Goal: Navigation & Orientation: Find specific page/section

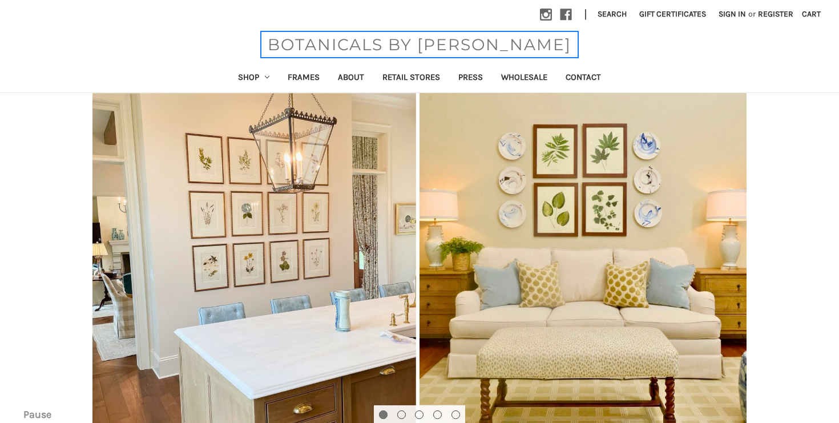
click at [441, 39] on span "BOTANICALS BY [PERSON_NAME]" at bounding box center [419, 45] width 315 height 24
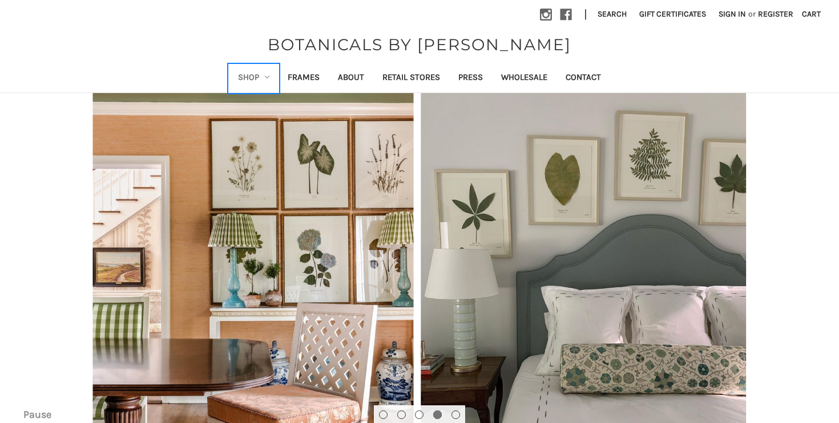
click at [268, 77] on use "Shop" at bounding box center [267, 77] width 5 height 2
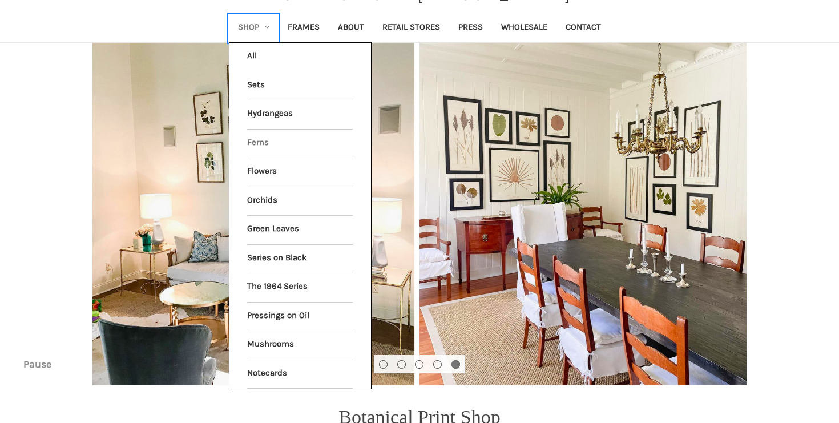
scroll to position [41, 0]
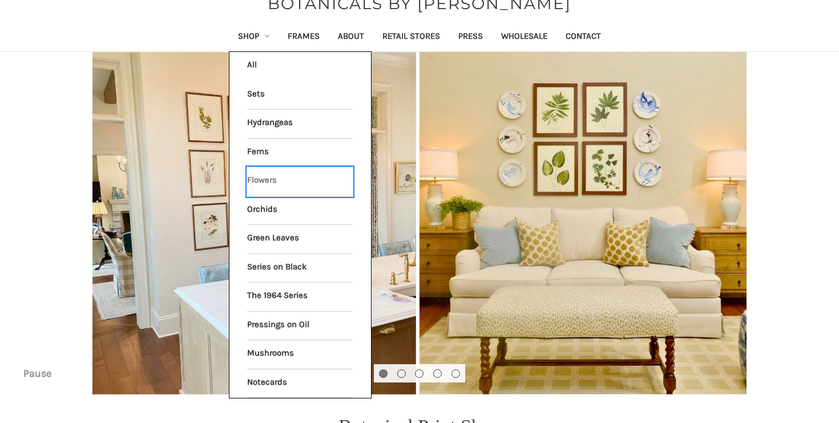
click at [303, 183] on link "Flowers" at bounding box center [300, 181] width 106 height 29
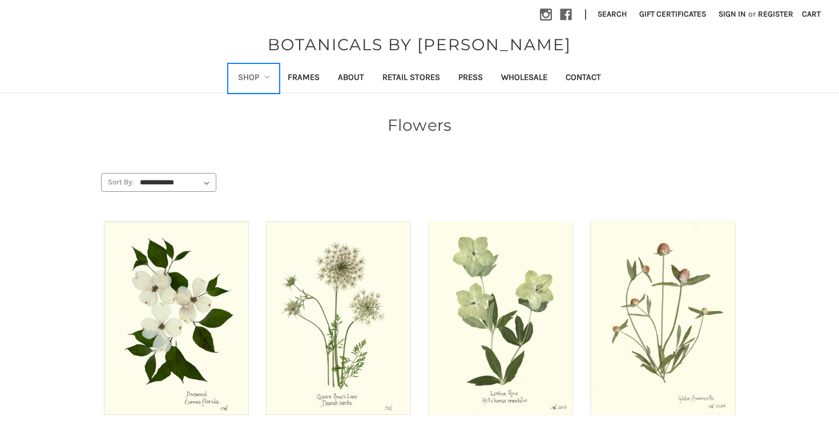
click at [246, 75] on link "Shop" at bounding box center [254, 79] width 50 height 28
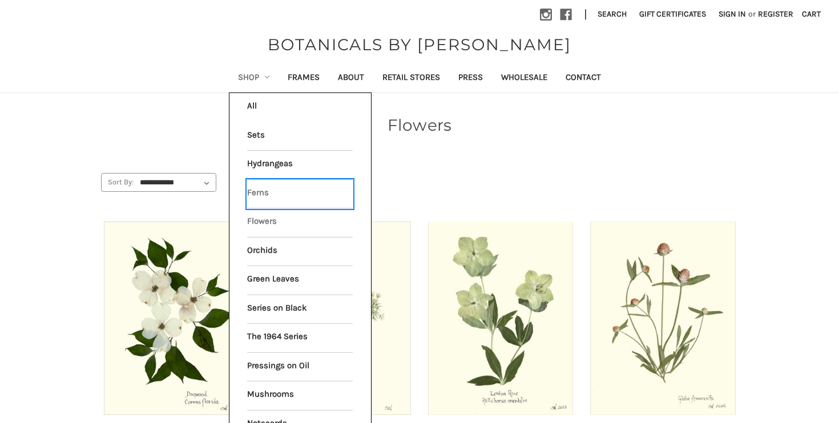
click at [283, 194] on link "Ferns" at bounding box center [300, 194] width 106 height 29
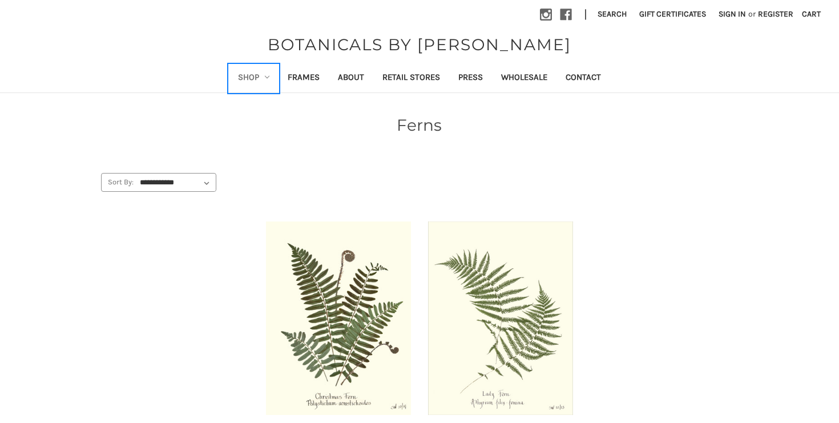
click at [260, 76] on link "Shop" at bounding box center [254, 79] width 50 height 28
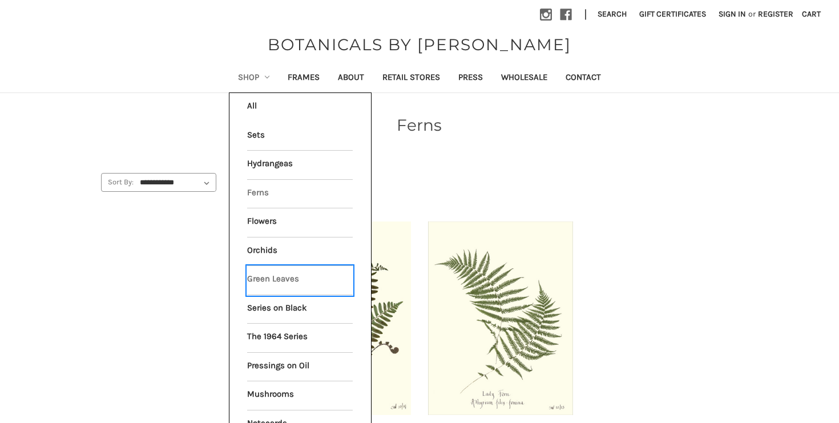
click at [274, 279] on link "Green Leaves" at bounding box center [300, 280] width 106 height 29
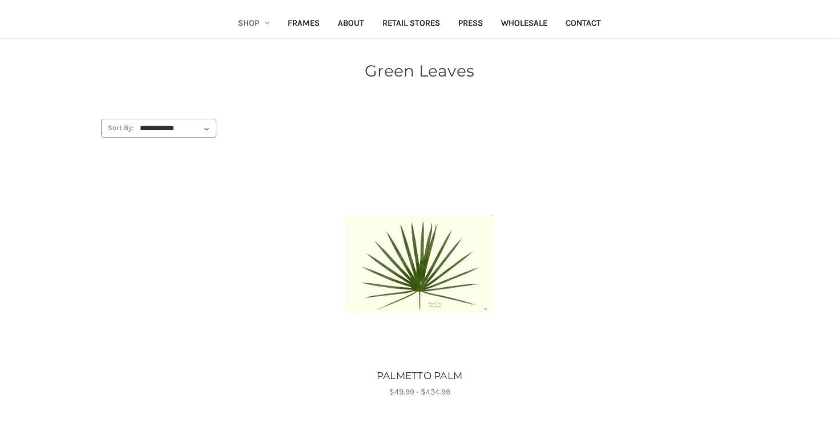
scroll to position [30, 0]
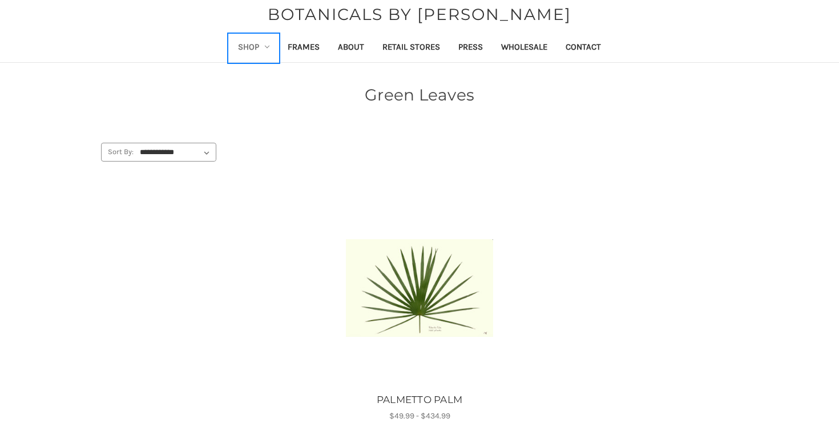
click at [258, 43] on link "Shop" at bounding box center [254, 48] width 50 height 28
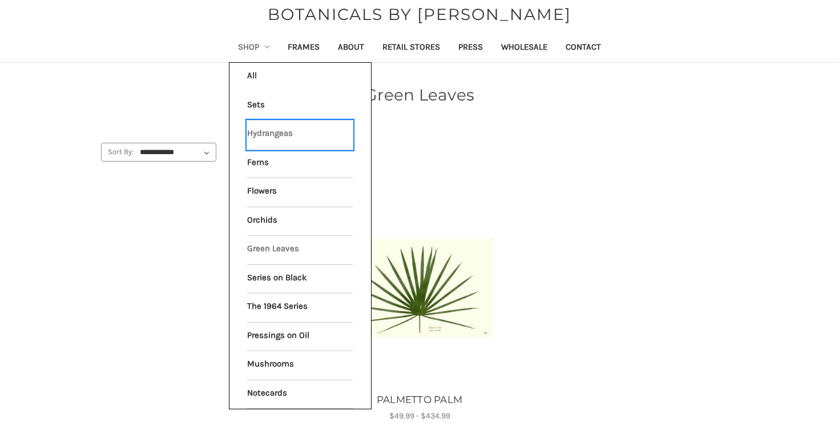
click at [275, 130] on link "Hydrangeas" at bounding box center [300, 134] width 106 height 29
